Goal: Information Seeking & Learning: Find specific page/section

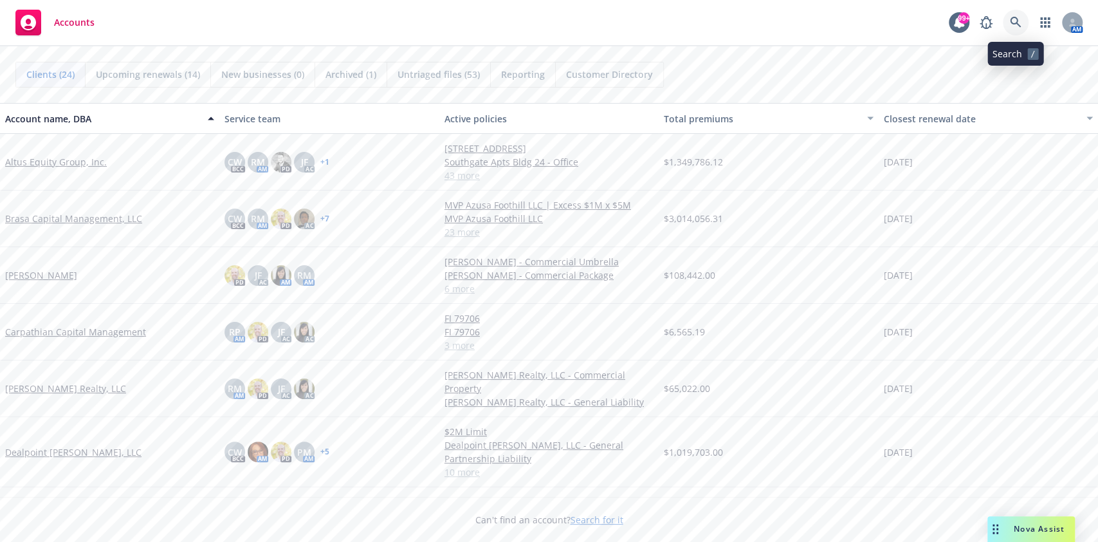
click at [1017, 22] on icon at bounding box center [1015, 22] width 11 height 11
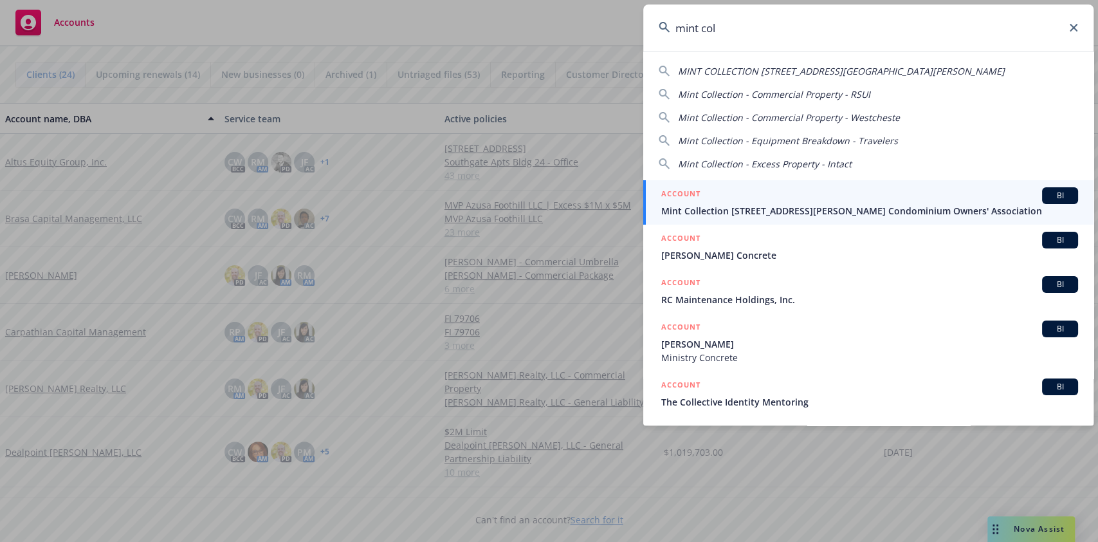
type input "mint col"
click at [814, 192] on div "ACCOUNT BI" at bounding box center [869, 195] width 417 height 17
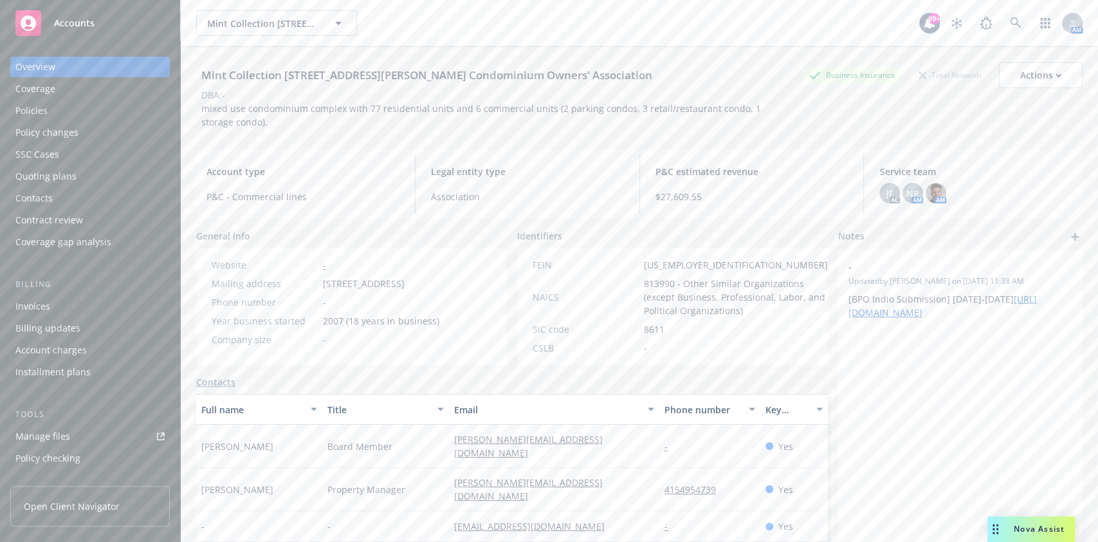
click at [32, 107] on div "Policies" at bounding box center [31, 110] width 32 height 21
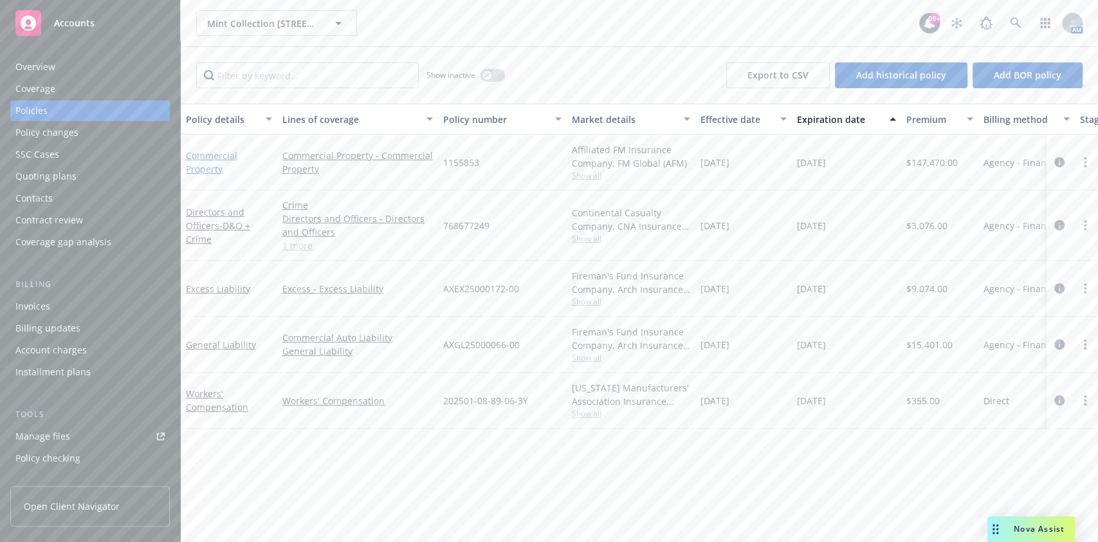
click at [216, 155] on link "Commercial Property" at bounding box center [211, 162] width 51 height 26
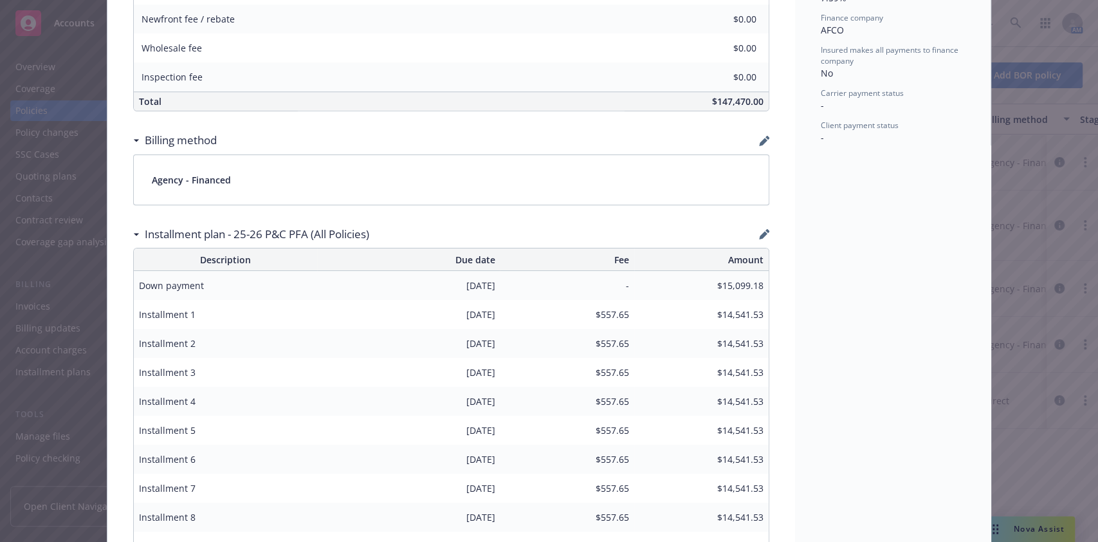
scroll to position [721, 0]
click at [759, 134] on icon "button" at bounding box center [764, 139] width 10 height 10
select select "AFCO"
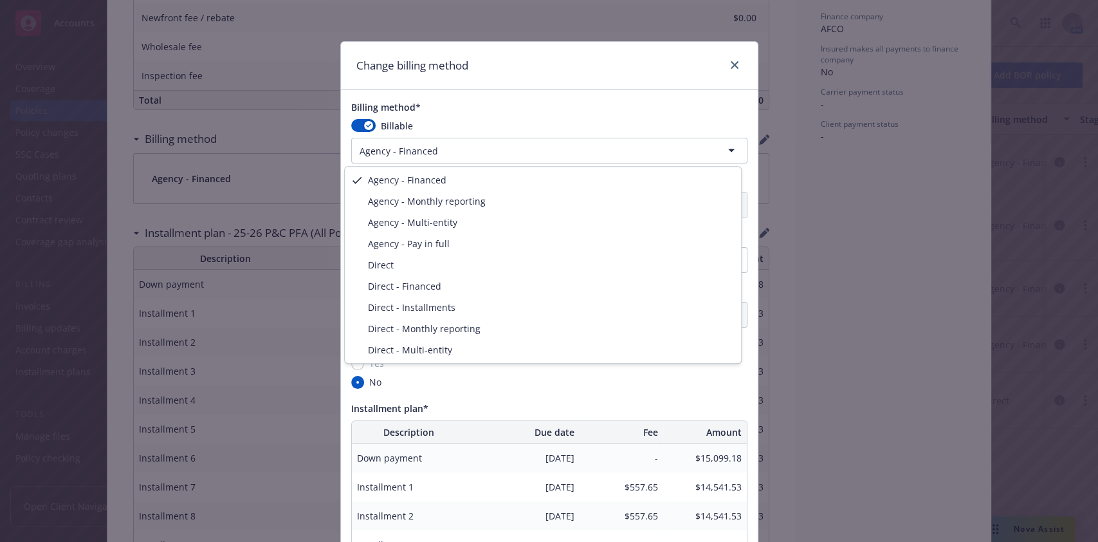
click at [605, 142] on html "Accounts Overview Coverage Policies Policy changes SSC Cases Quoting plans Cont…" at bounding box center [549, 271] width 1098 height 542
select select "DIRECT_FINANCED"
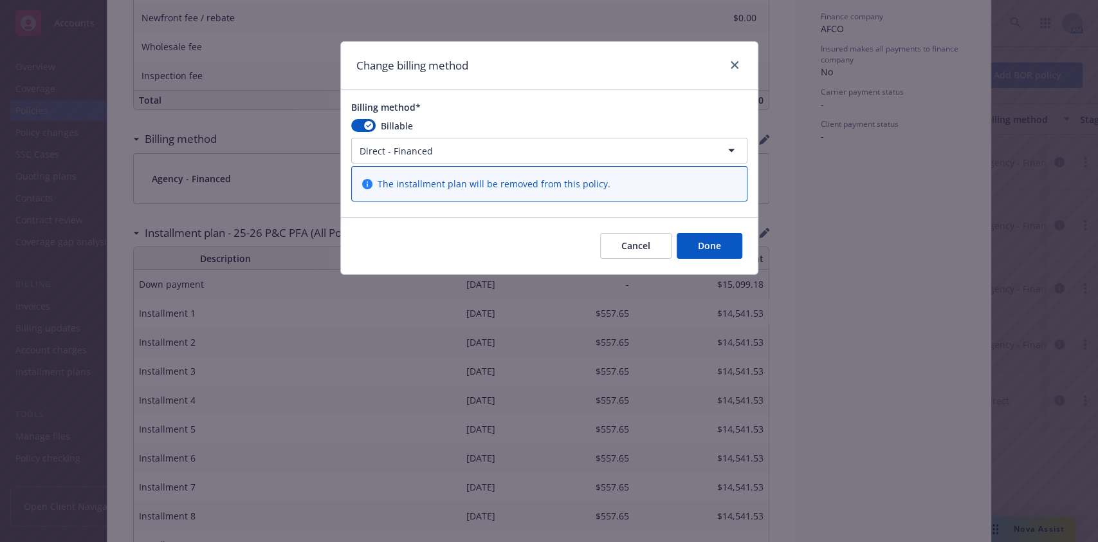
click at [705, 245] on button "Done" at bounding box center [710, 246] width 66 height 26
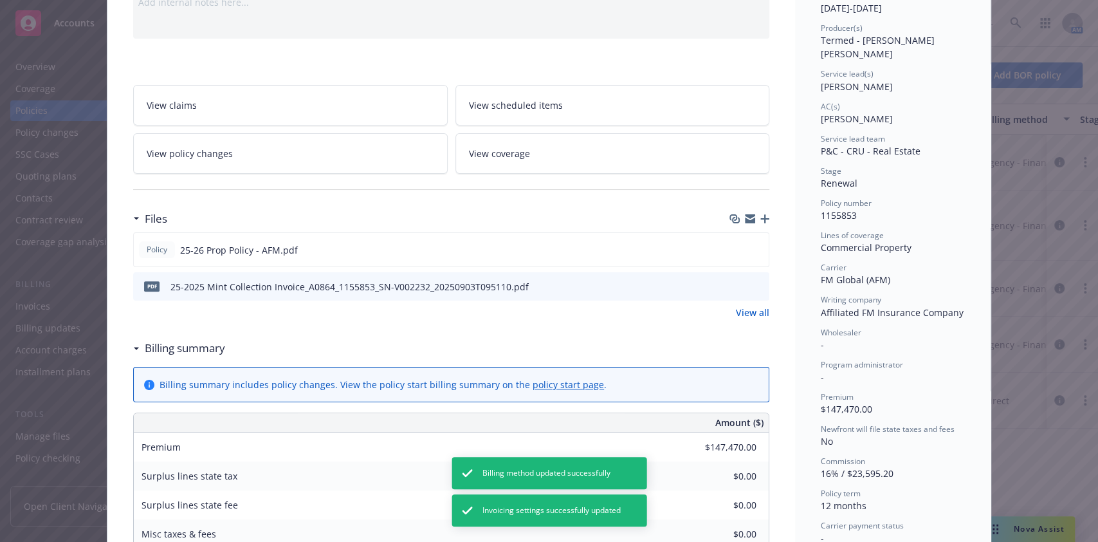
scroll to position [0, 0]
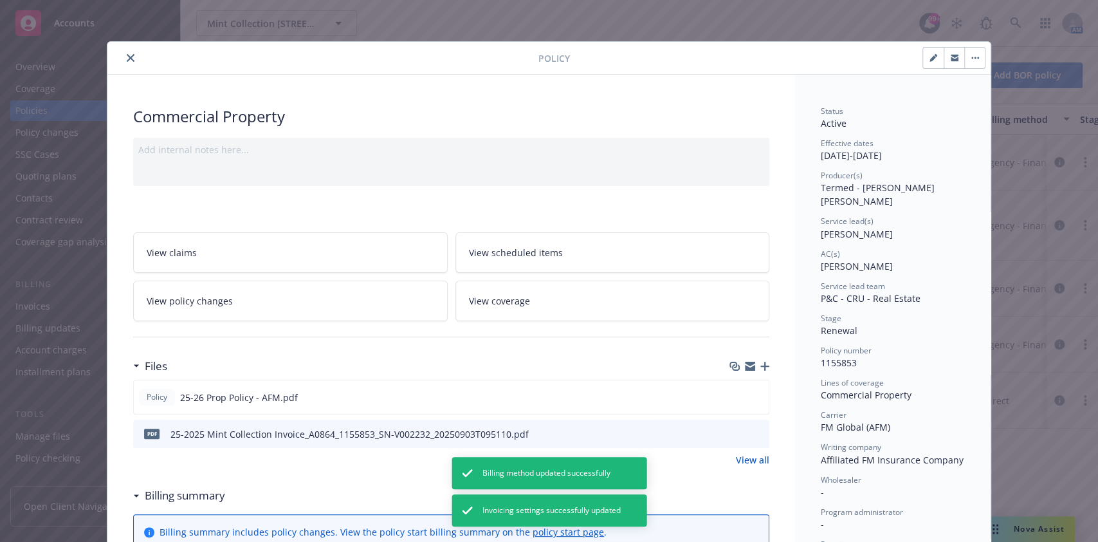
click at [123, 60] on button "close" at bounding box center [130, 57] width 15 height 15
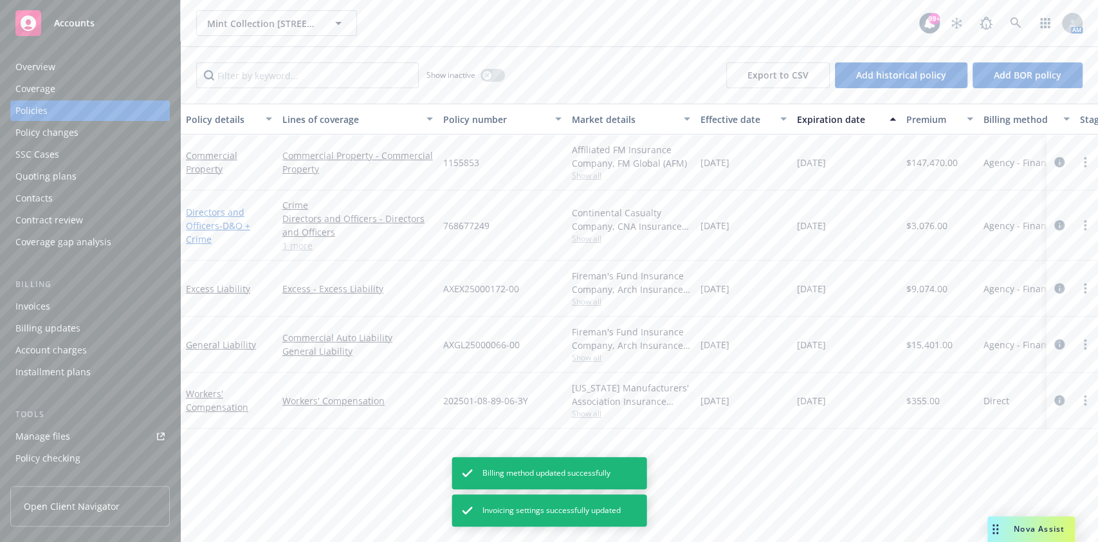
click at [216, 214] on link "Directors and Officers - D&O + Crime" at bounding box center [218, 225] width 64 height 39
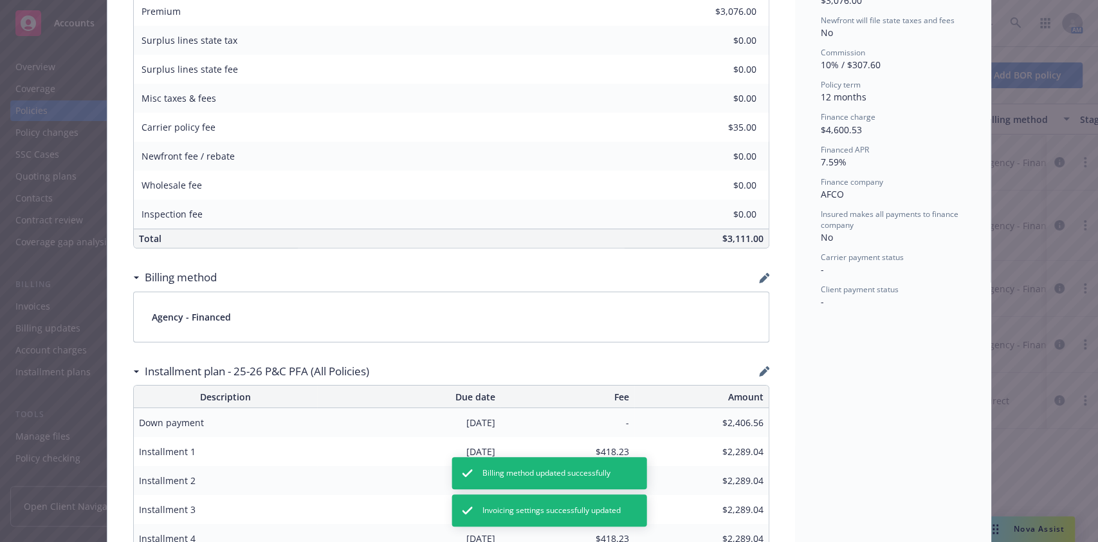
scroll to position [585, 0]
click at [753, 281] on div "Billing method" at bounding box center [451, 275] width 636 height 27
click at [764, 272] on div "Directors and Officers - D&O + Crime Add internal notes here... View claims Vie…" at bounding box center [451, 419] width 688 height 1858
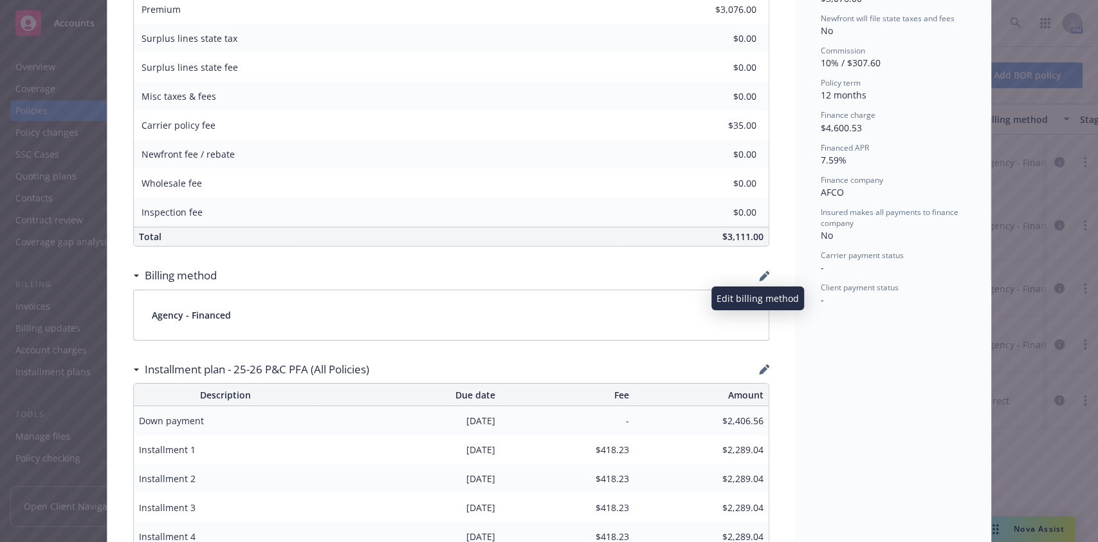
click at [759, 272] on icon "button" at bounding box center [764, 276] width 10 height 10
select select "AFCO"
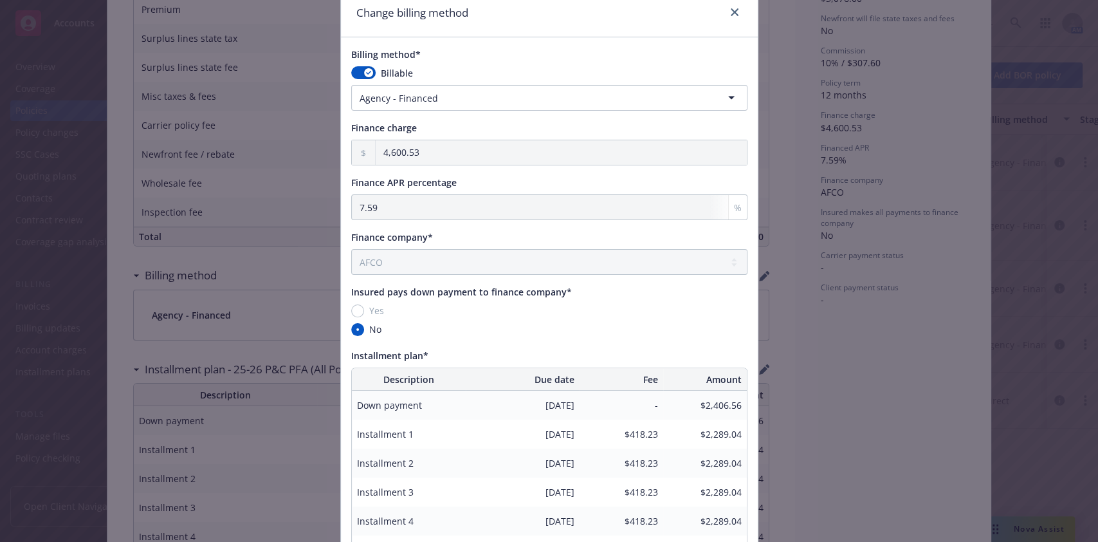
scroll to position [55, 0]
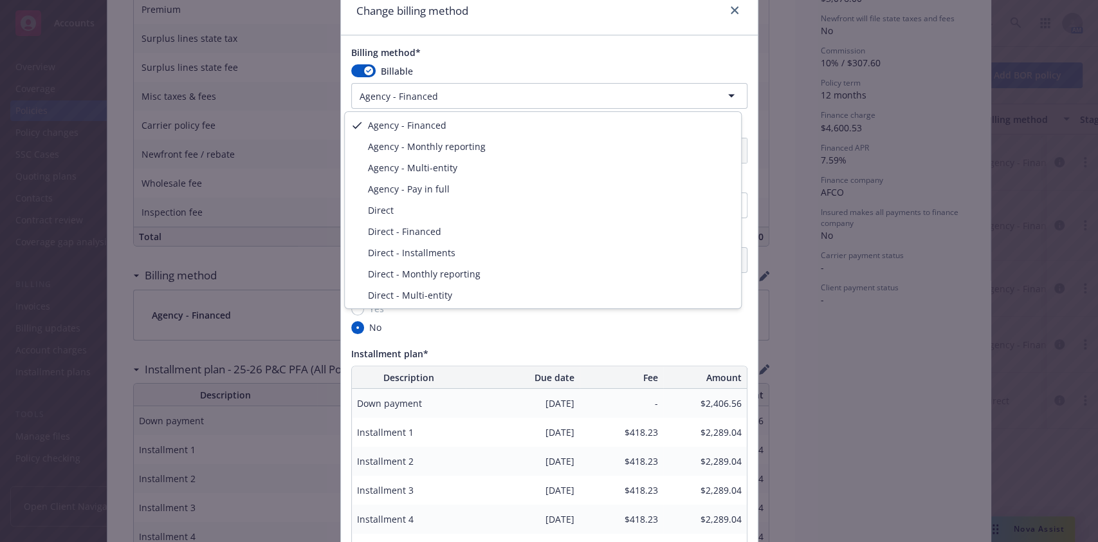
click at [494, 95] on html "Accounts Overview Coverage Policies Policy changes SSC Cases Quoting plans Cont…" at bounding box center [549, 271] width 1098 height 542
select select "DIRECT_FINANCED"
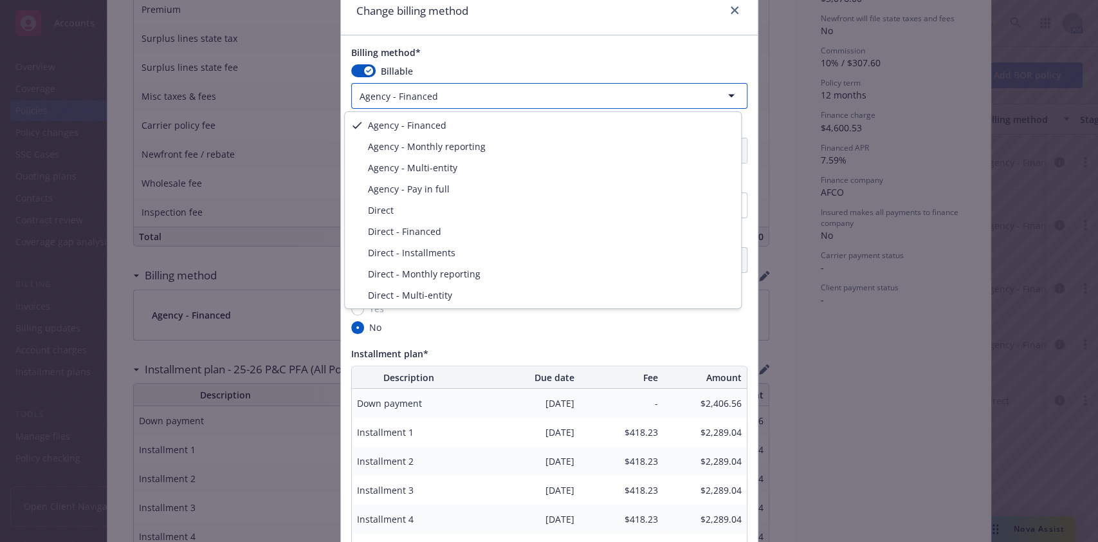
scroll to position [0, 0]
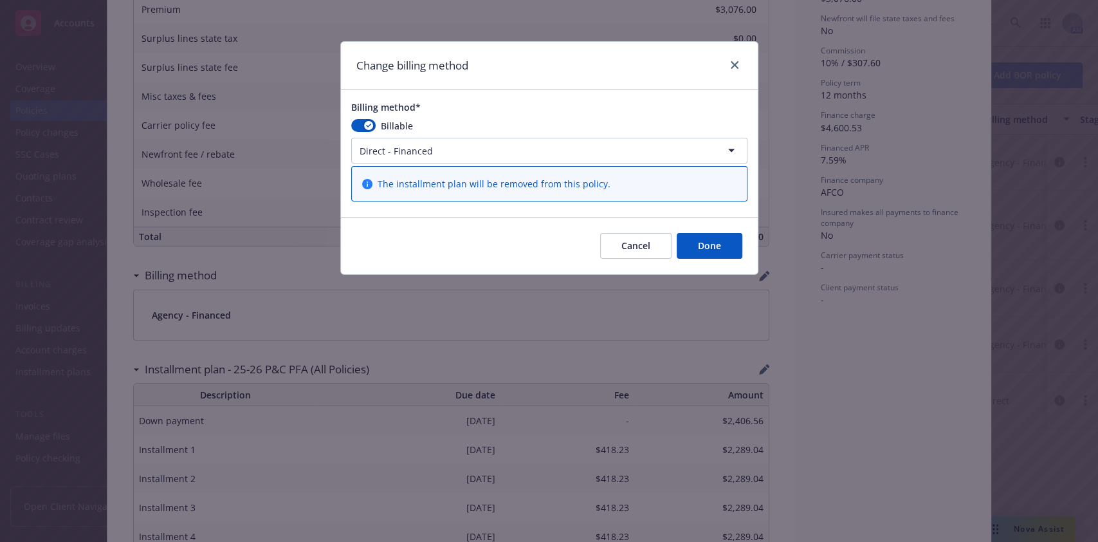
click at [739, 244] on button "Done" at bounding box center [710, 246] width 66 height 26
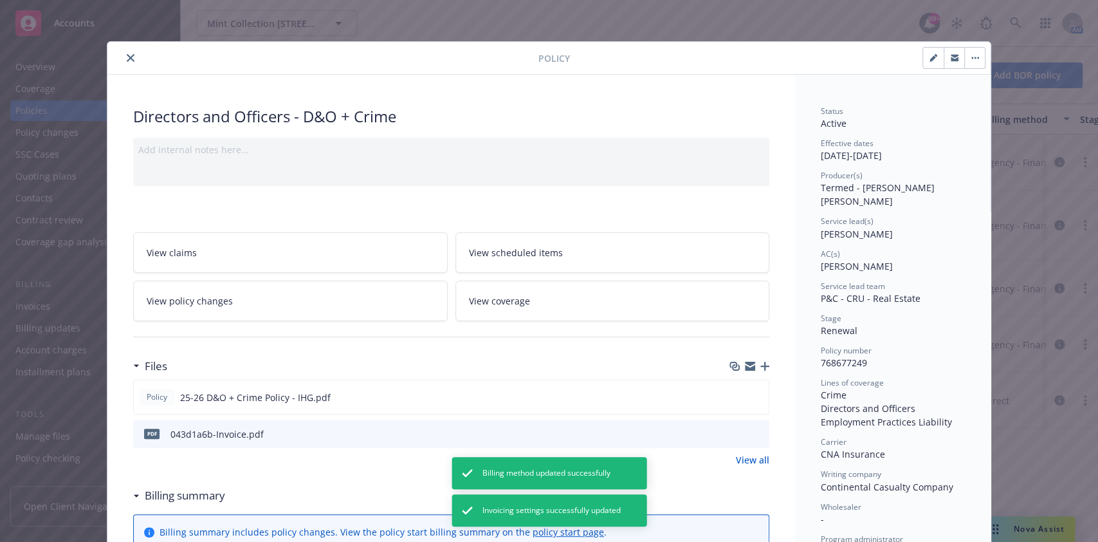
click at [127, 58] on icon "close" at bounding box center [131, 58] width 8 height 8
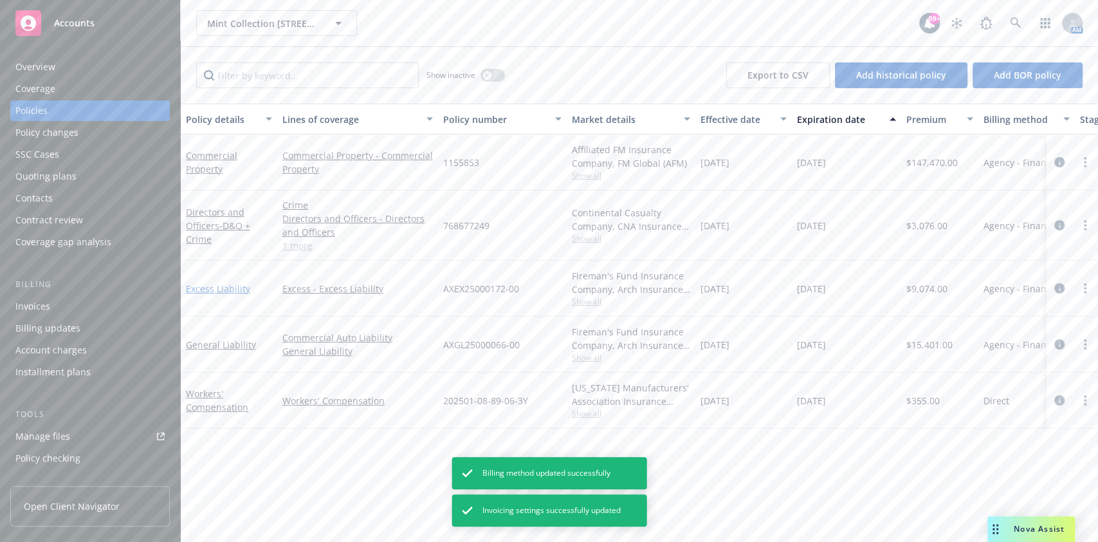
click at [219, 286] on link "Excess Liability" at bounding box center [218, 288] width 64 height 12
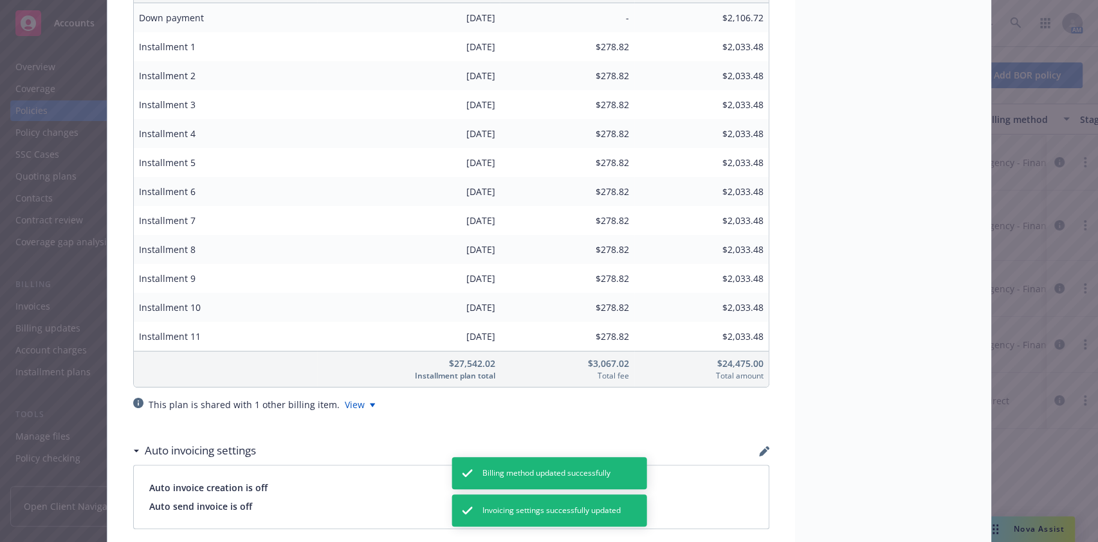
click at [712, 189] on span "$2,033.48" at bounding box center [702, 192] width 124 height 14
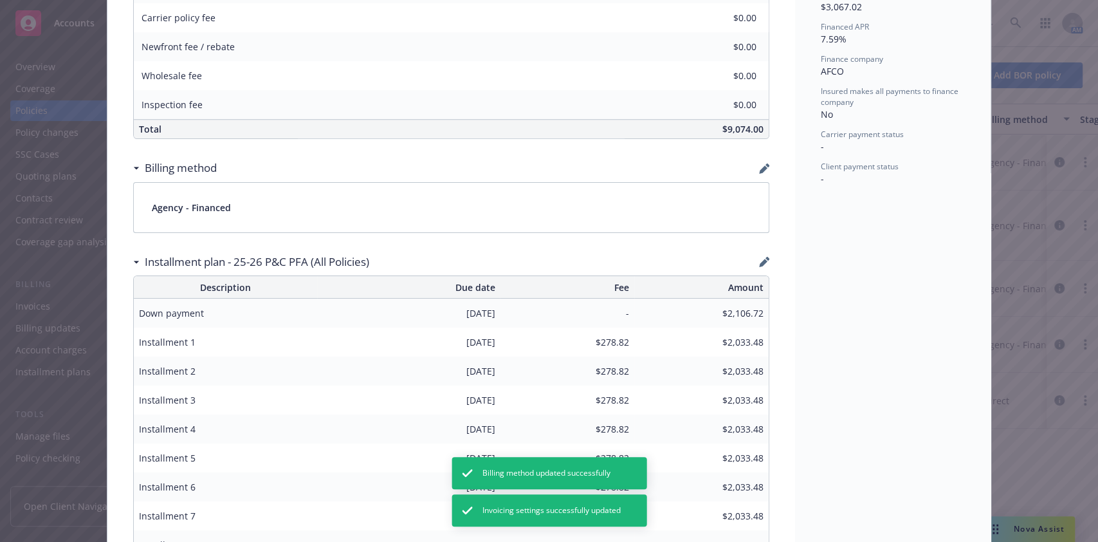
scroll to position [679, 0]
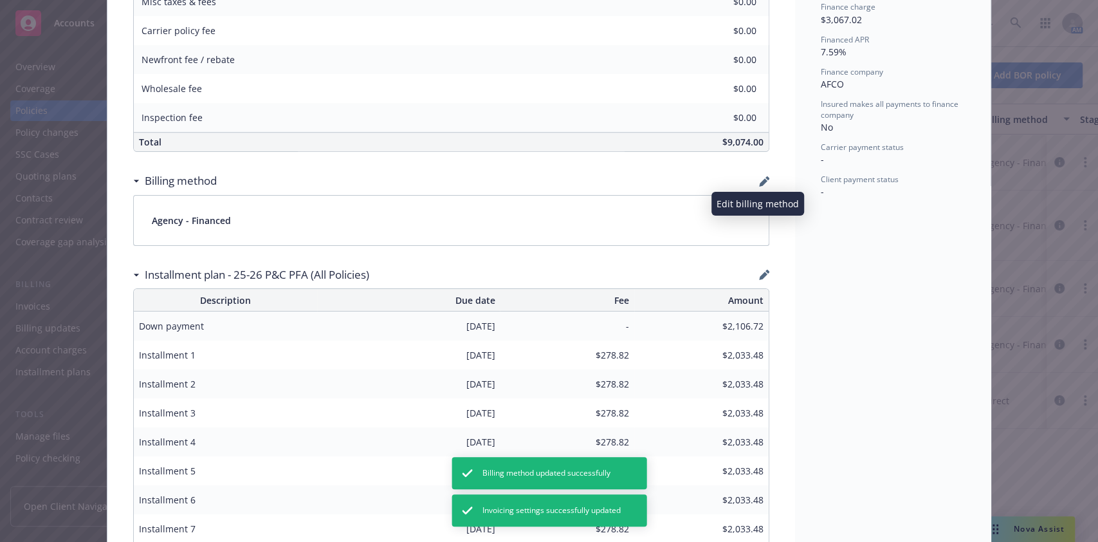
click at [759, 178] on icon "button" at bounding box center [764, 181] width 10 height 10
select select "AFCO"
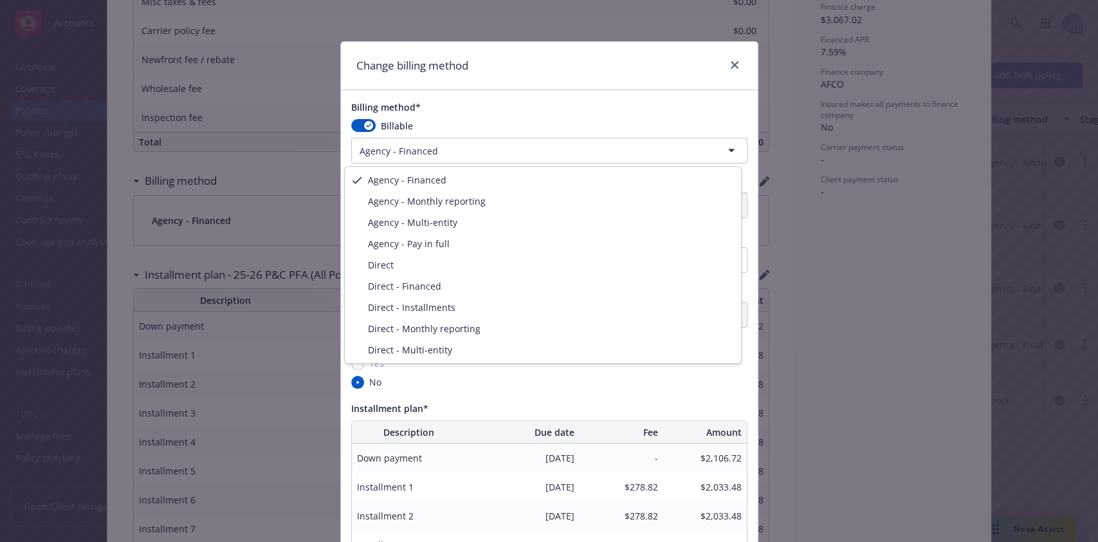
click at [573, 153] on html "Accounts Overview Coverage Policies Policy changes SSC Cases Quoting plans Cont…" at bounding box center [549, 271] width 1098 height 542
select select "DIRECT_FINANCED"
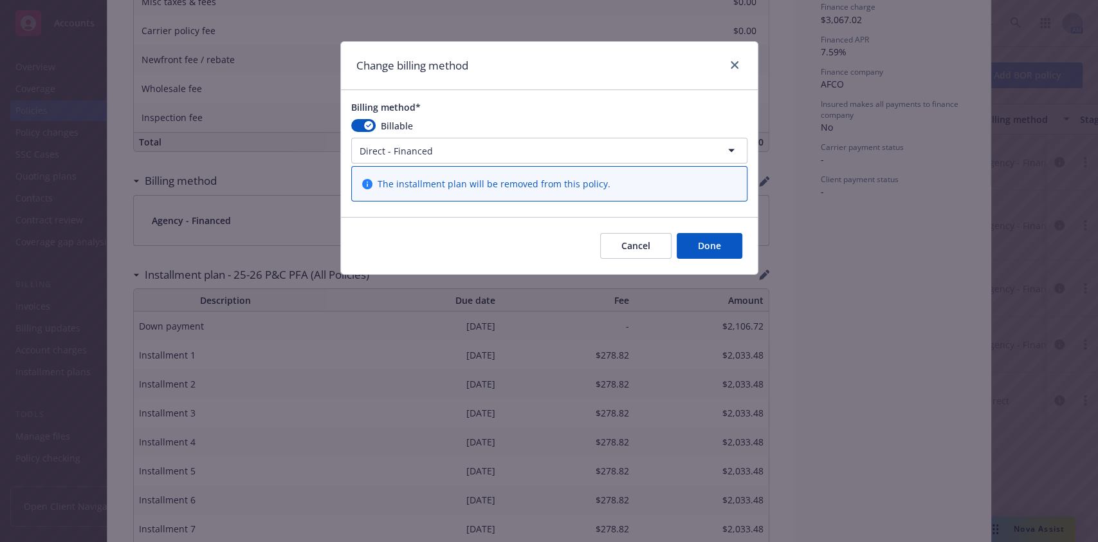
click at [696, 241] on button "Done" at bounding box center [710, 246] width 66 height 26
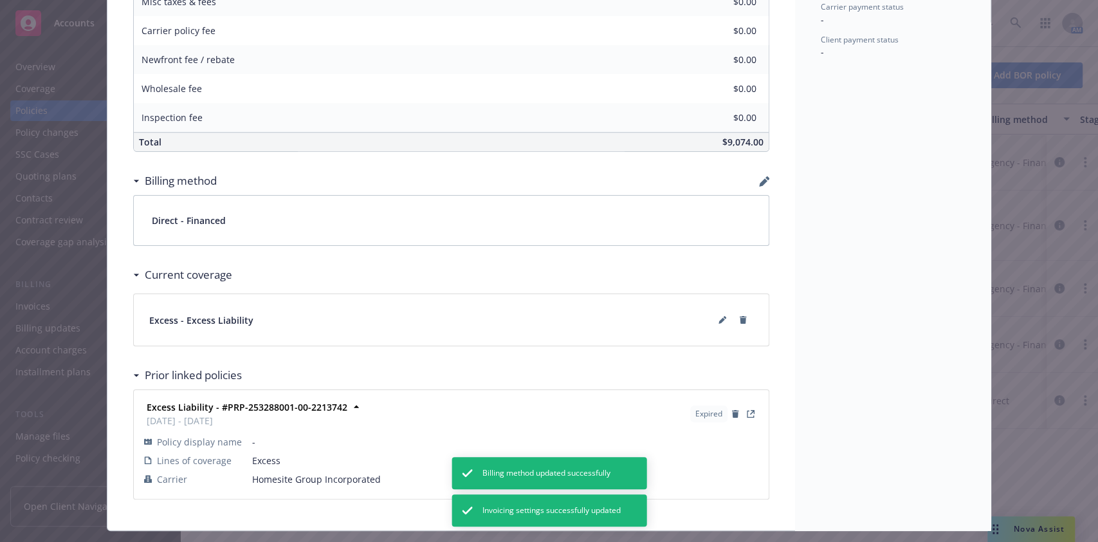
scroll to position [0, 0]
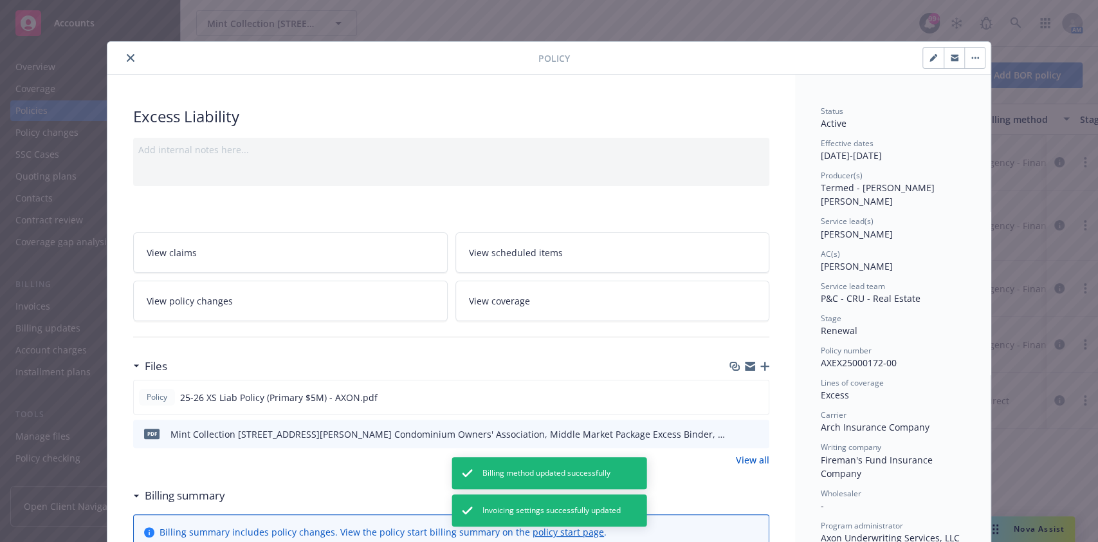
click at [127, 56] on icon "close" at bounding box center [131, 58] width 8 height 8
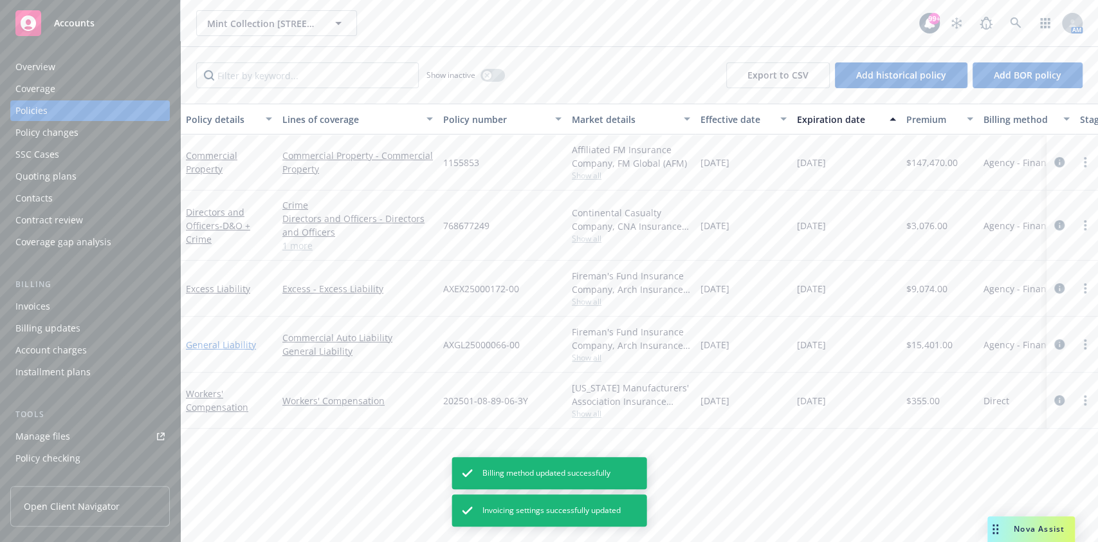
click at [232, 339] on link "General Liability" at bounding box center [221, 344] width 70 height 12
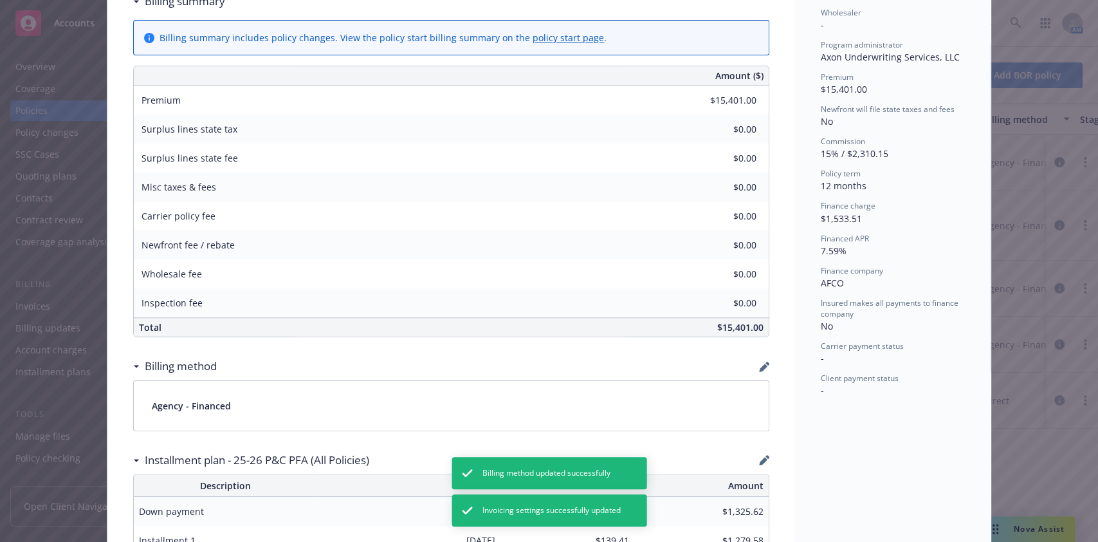
scroll to position [508, 0]
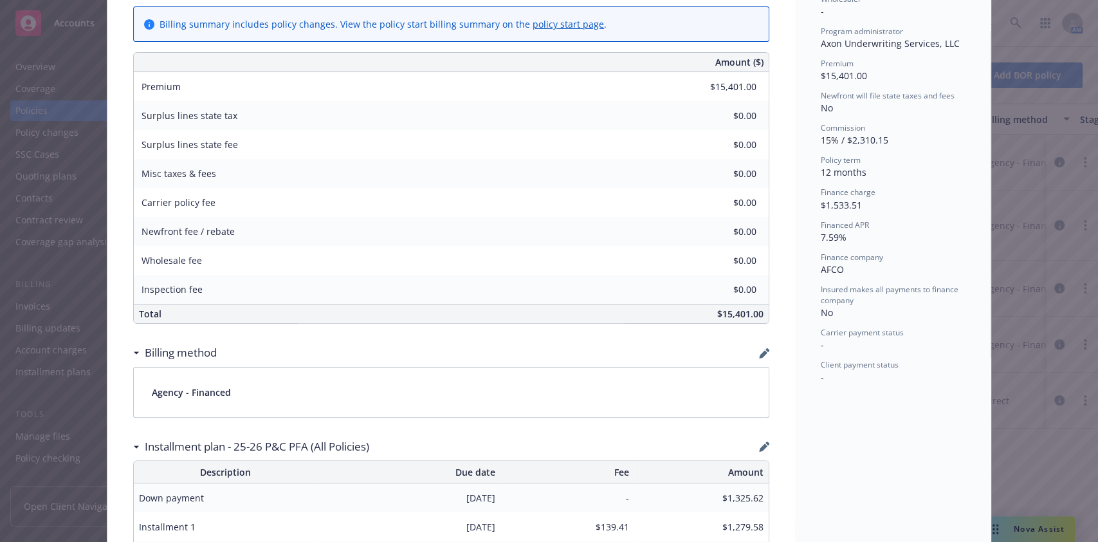
click at [753, 360] on div "Billing method" at bounding box center [451, 352] width 636 height 27
click at [759, 351] on icon "button" at bounding box center [763, 354] width 8 height 8
select select "AFCO"
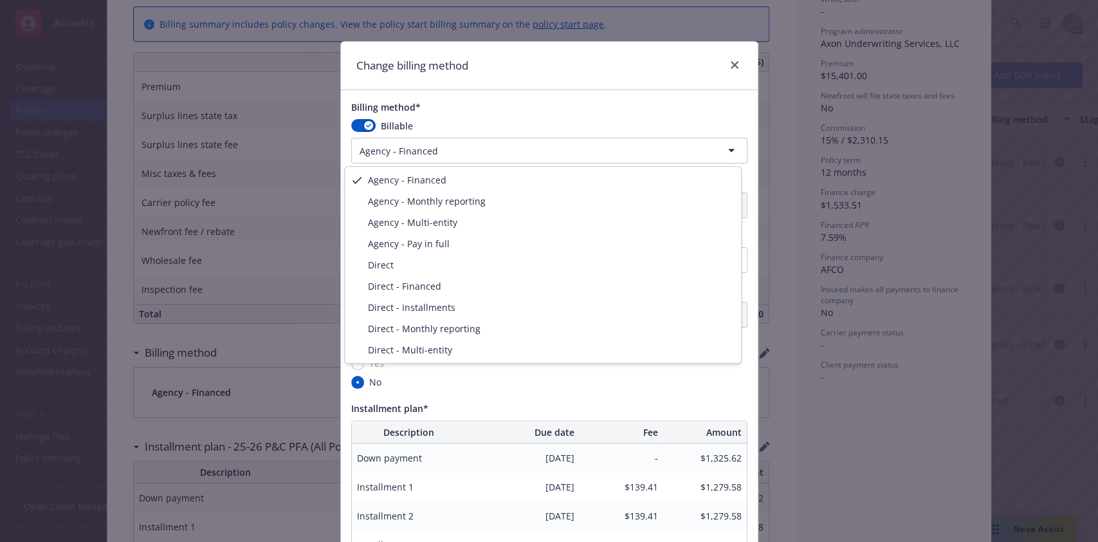
click at [502, 150] on html "Accounts Overview Coverage Policies Policy changes SSC Cases Quoting plans Cont…" at bounding box center [549, 271] width 1098 height 542
select select "DIRECT_FINANCED"
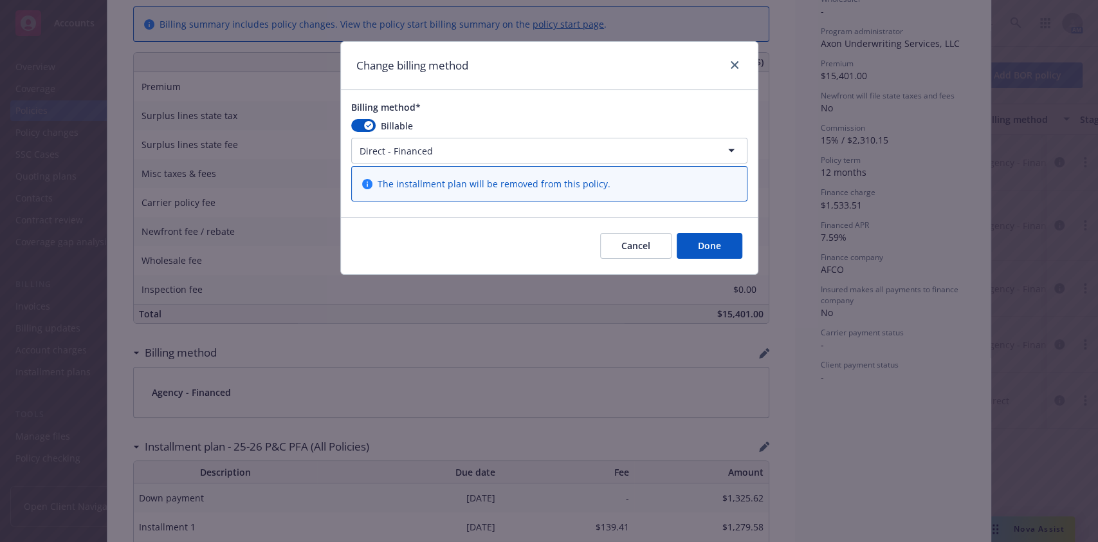
click at [717, 243] on button "Done" at bounding box center [710, 246] width 66 height 26
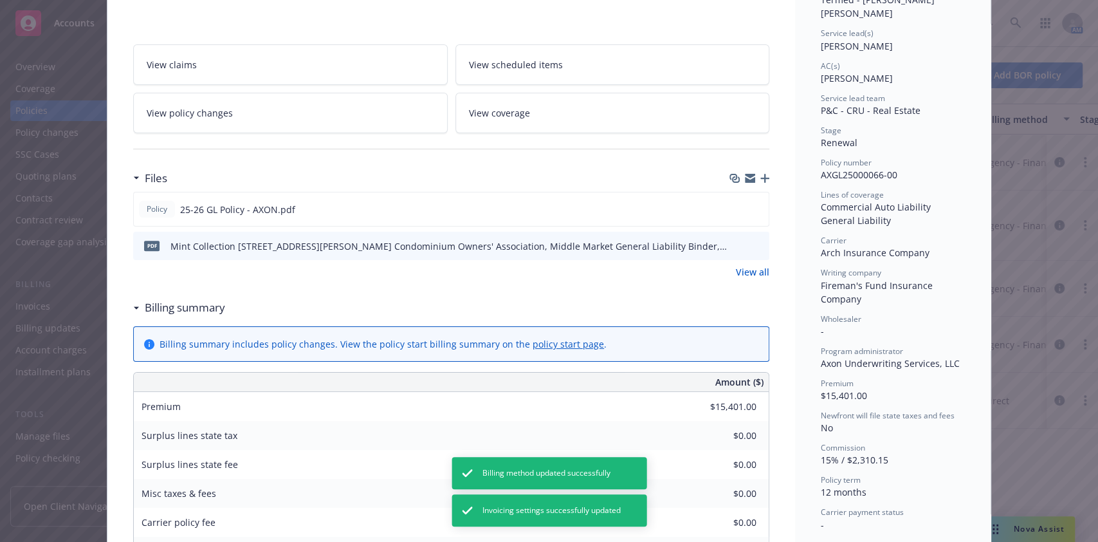
scroll to position [0, 0]
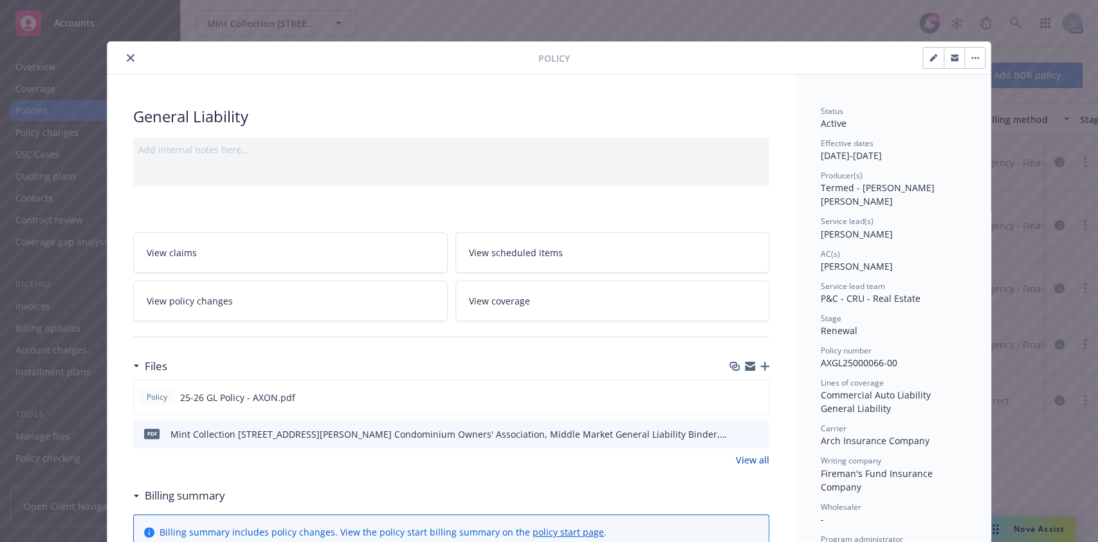
click at [127, 59] on icon "close" at bounding box center [131, 58] width 8 height 8
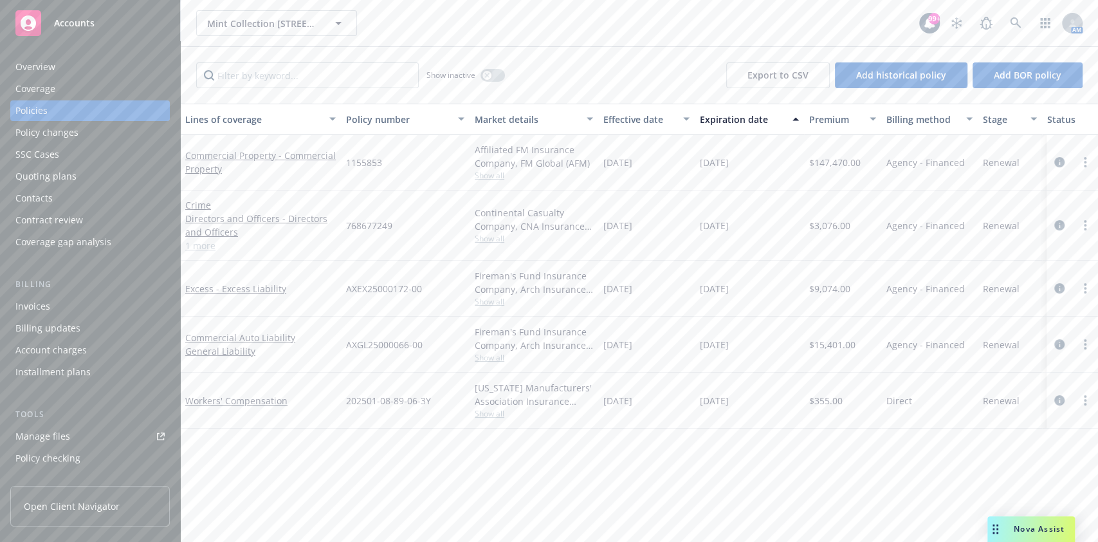
scroll to position [0, 96]
click at [302, 160] on link "Commercial Property - Commercial Property" at bounding box center [262, 162] width 151 height 27
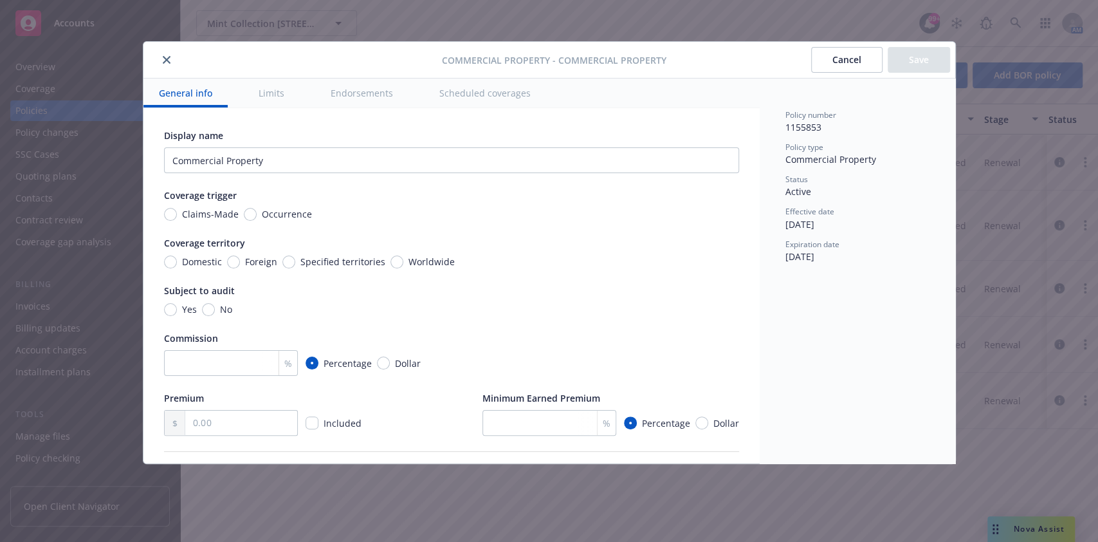
click at [165, 59] on icon "close" at bounding box center [167, 60] width 8 height 8
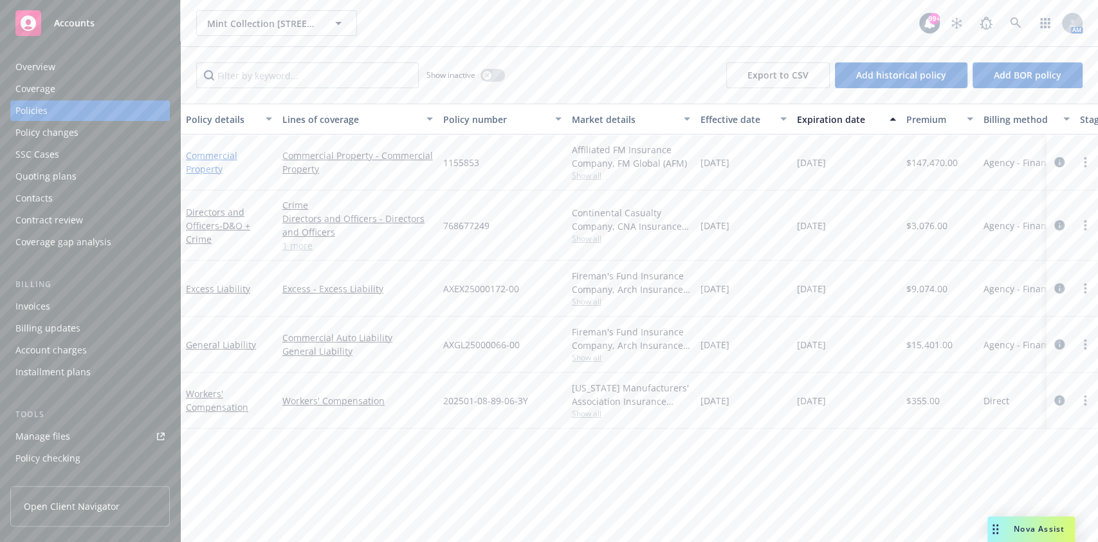
click at [208, 155] on link "Commercial Property" at bounding box center [211, 162] width 51 height 26
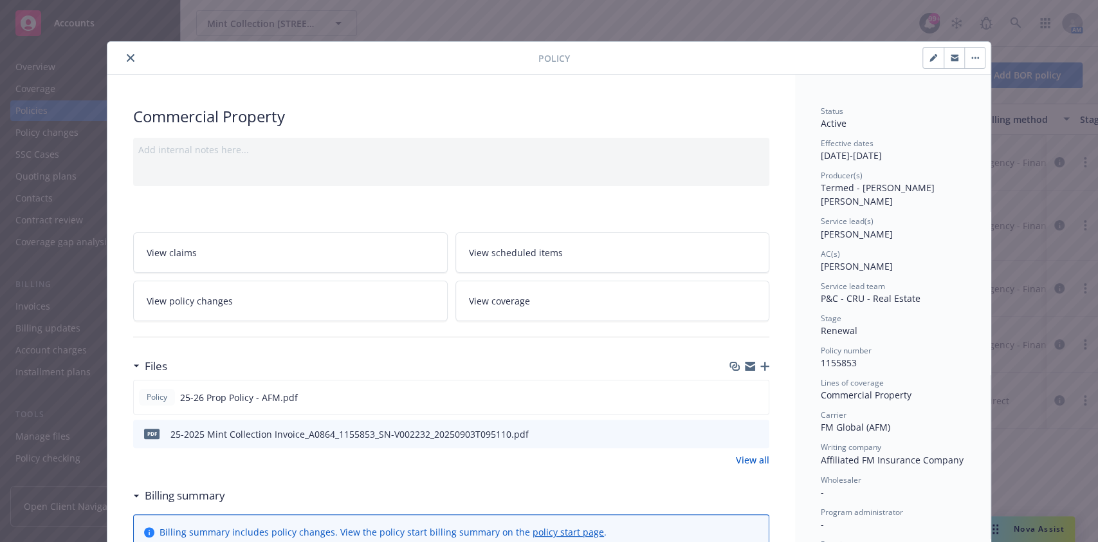
click at [127, 56] on icon "close" at bounding box center [131, 58] width 8 height 8
